Goal: Check status: Check status

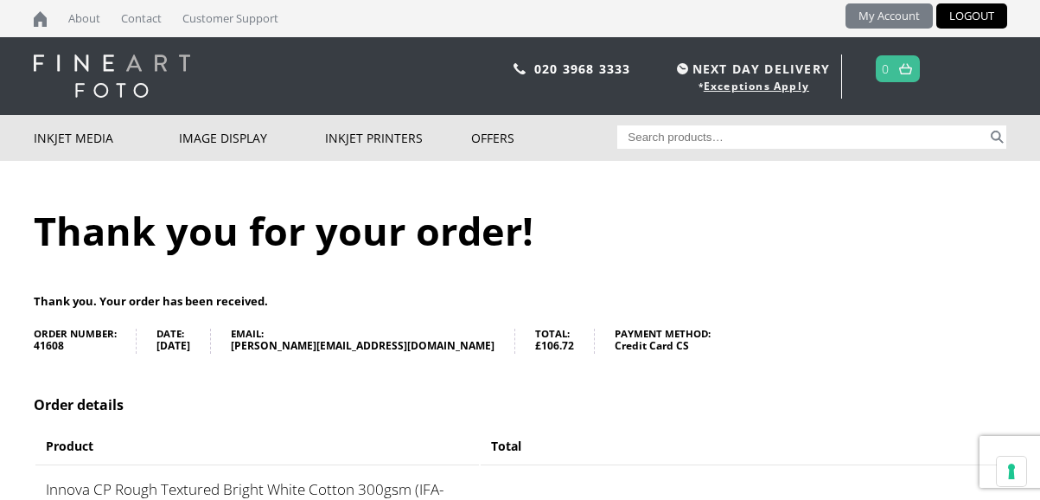
click at [871, 16] on link "My Account" at bounding box center [889, 15] width 87 height 25
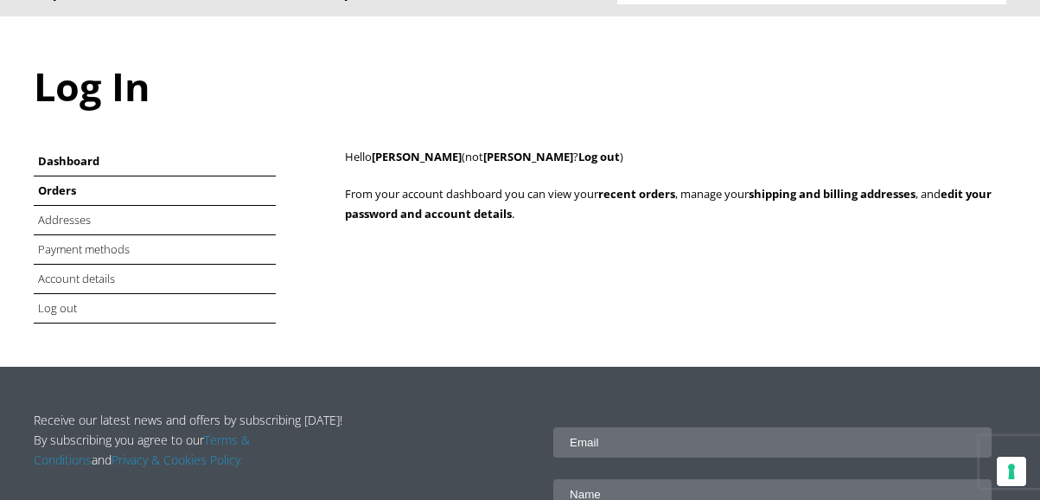
scroll to position [145, 0]
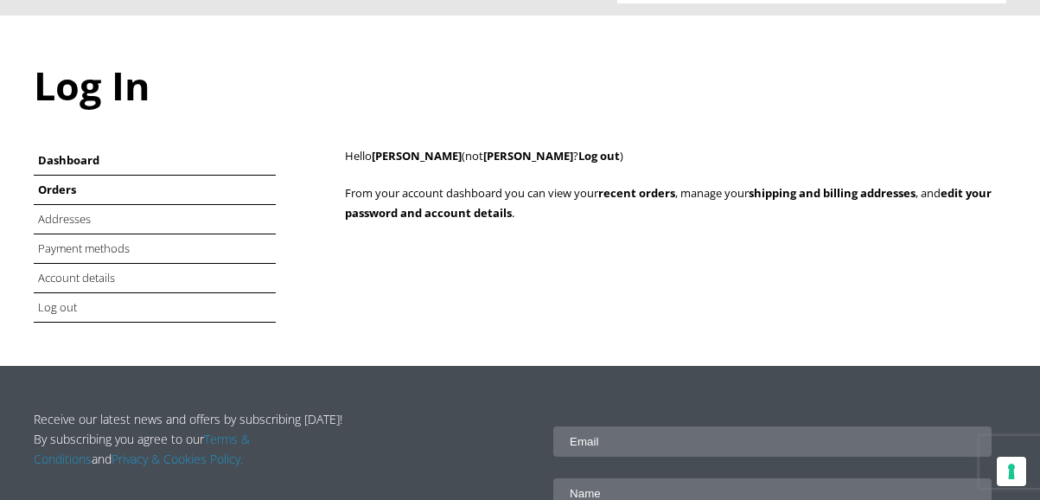
click at [50, 192] on link "Orders" at bounding box center [57, 190] width 38 height 16
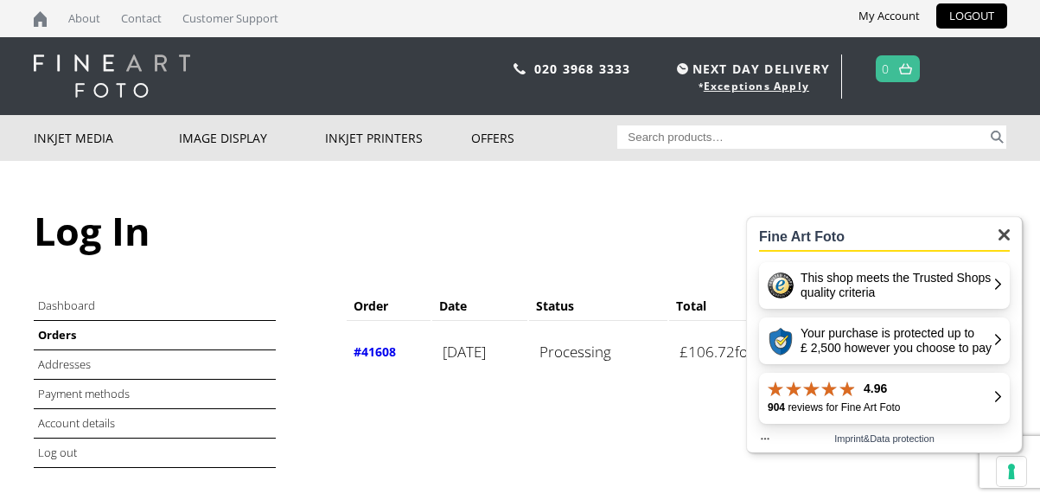
click at [1006, 233] on img "Close" at bounding box center [1004, 234] width 11 height 11
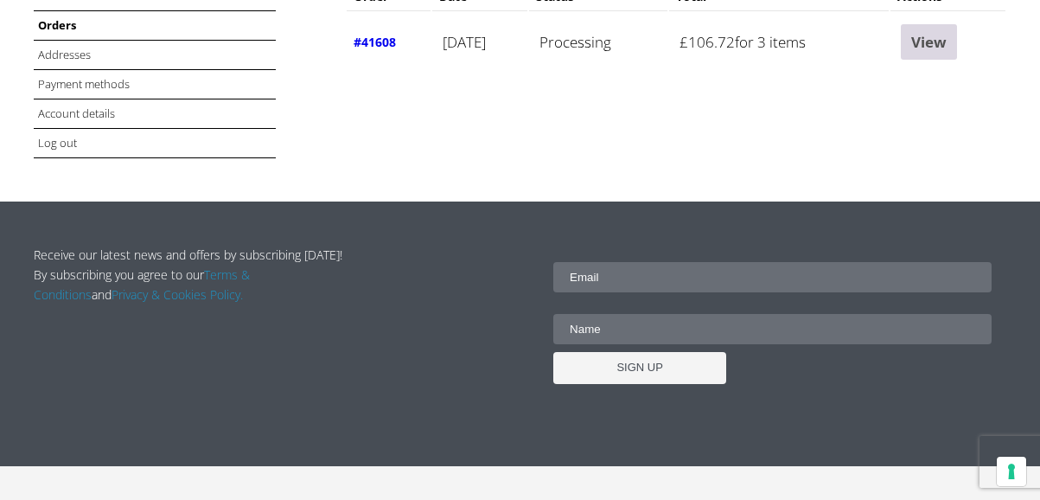
scroll to position [284, 0]
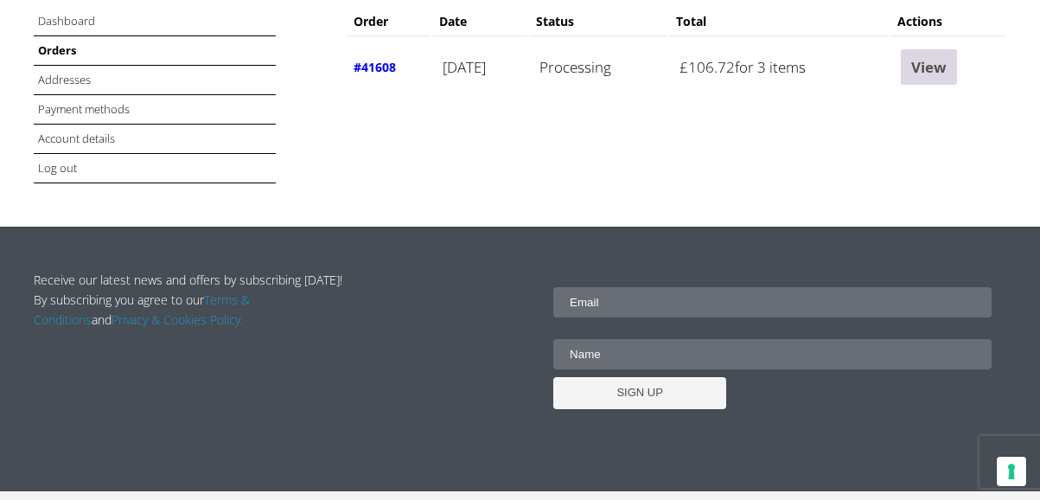
click at [947, 68] on link "View" at bounding box center [929, 66] width 56 height 35
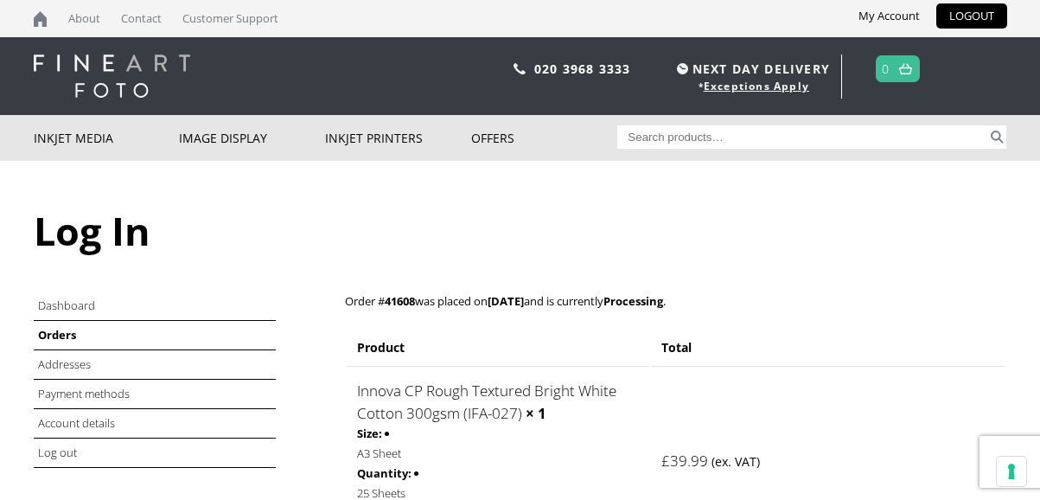
click at [749, 76] on span "NEXT DAY DELIVERY" at bounding box center [751, 69] width 157 height 20
click at [749, 90] on link "Exceptions Apply" at bounding box center [756, 86] width 105 height 15
